Goal: Task Accomplishment & Management: Use online tool/utility

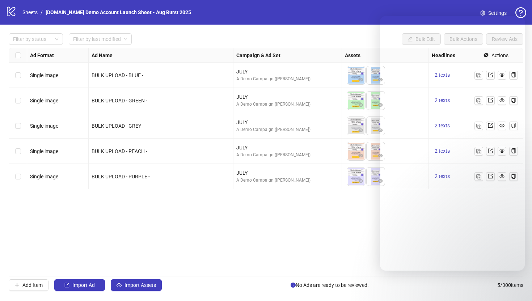
click at [32, 13] on link "Sheets" at bounding box center [30, 12] width 18 height 8
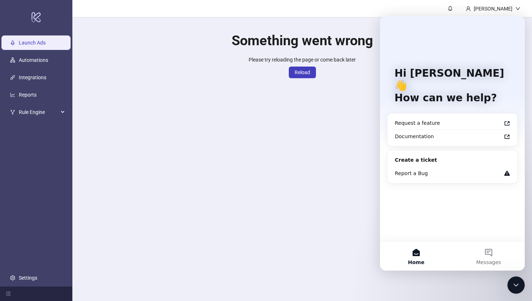
click at [515, 286] on icon "Close Intercom Messenger" at bounding box center [515, 285] width 9 height 9
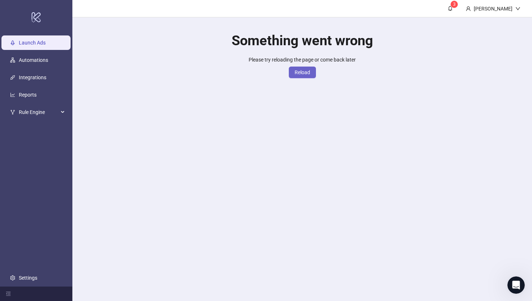
click at [302, 71] on span "Reload" at bounding box center [302, 72] width 16 height 6
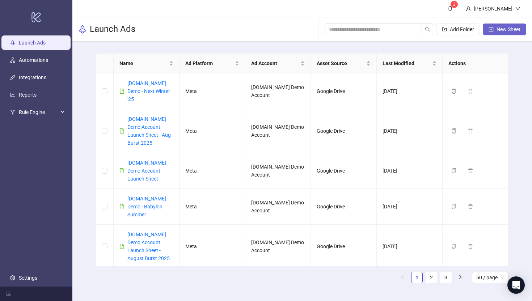
click at [505, 30] on span "New Sheet" at bounding box center [508, 29] width 24 height 6
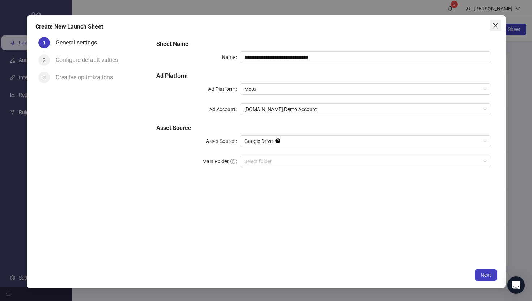
click at [495, 25] on icon "close" at bounding box center [495, 25] width 4 height 4
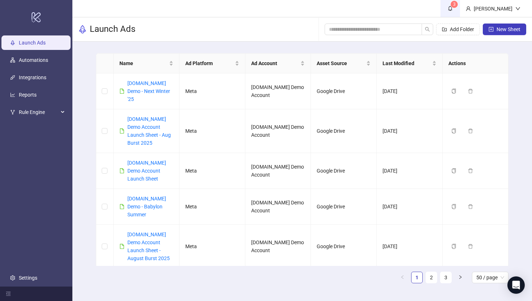
click at [454, 9] on span "3" at bounding box center [450, 8] width 8 height 8
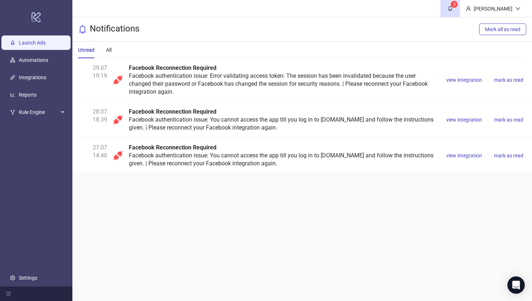
click at [22, 43] on link "Launch Ads" at bounding box center [32, 43] width 27 height 6
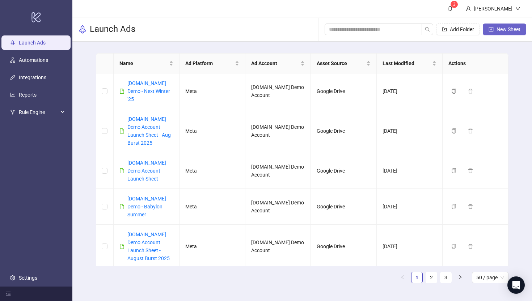
click at [501, 26] on button "New Sheet" at bounding box center [503, 30] width 43 height 12
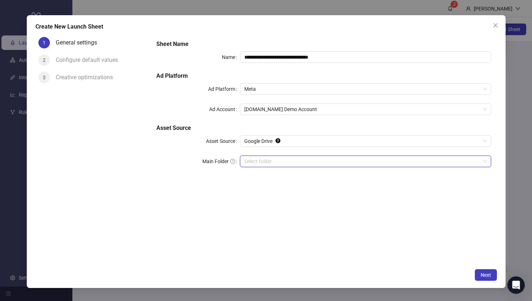
click at [257, 161] on input "Main Folder" at bounding box center [361, 161] width 235 height 11
click at [495, 25] on icon "close" at bounding box center [495, 25] width 4 height 4
